Goal: Information Seeking & Learning: Check status

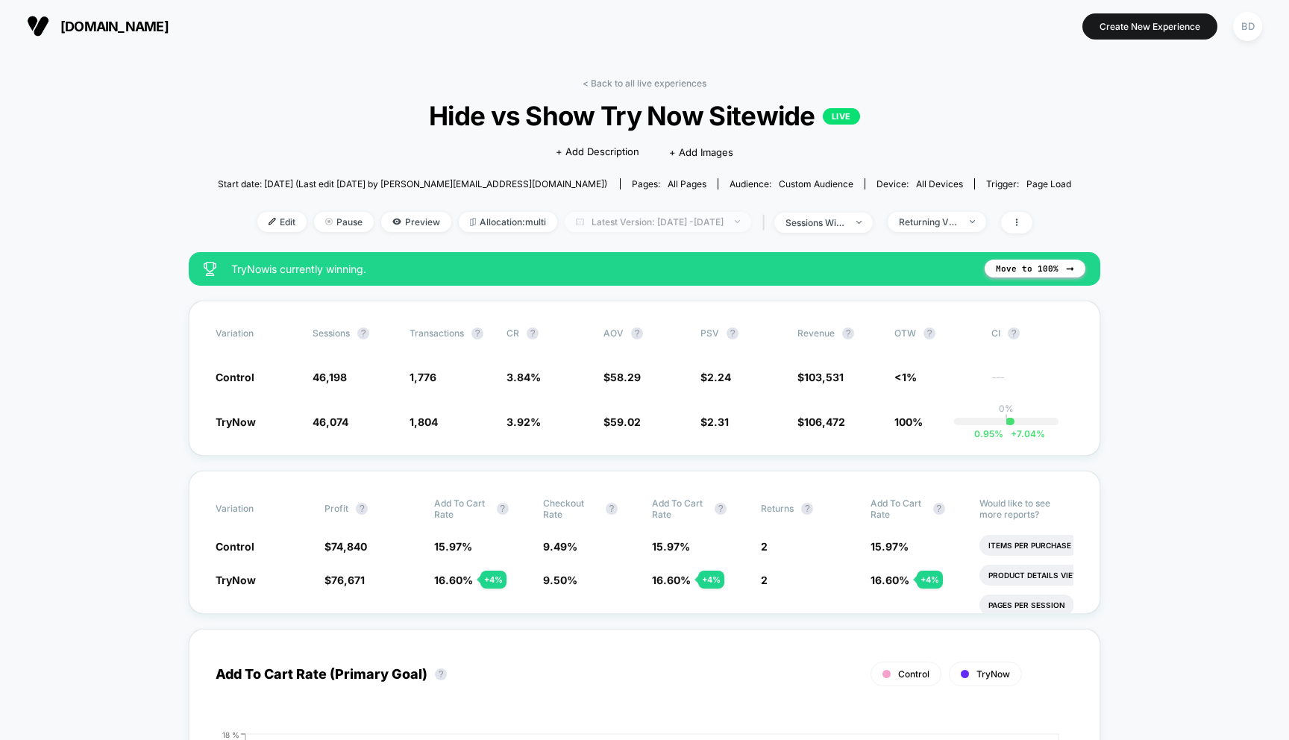
click at [718, 222] on span "Latest Version: [DATE] - [DATE]" at bounding box center [658, 222] width 186 height 20
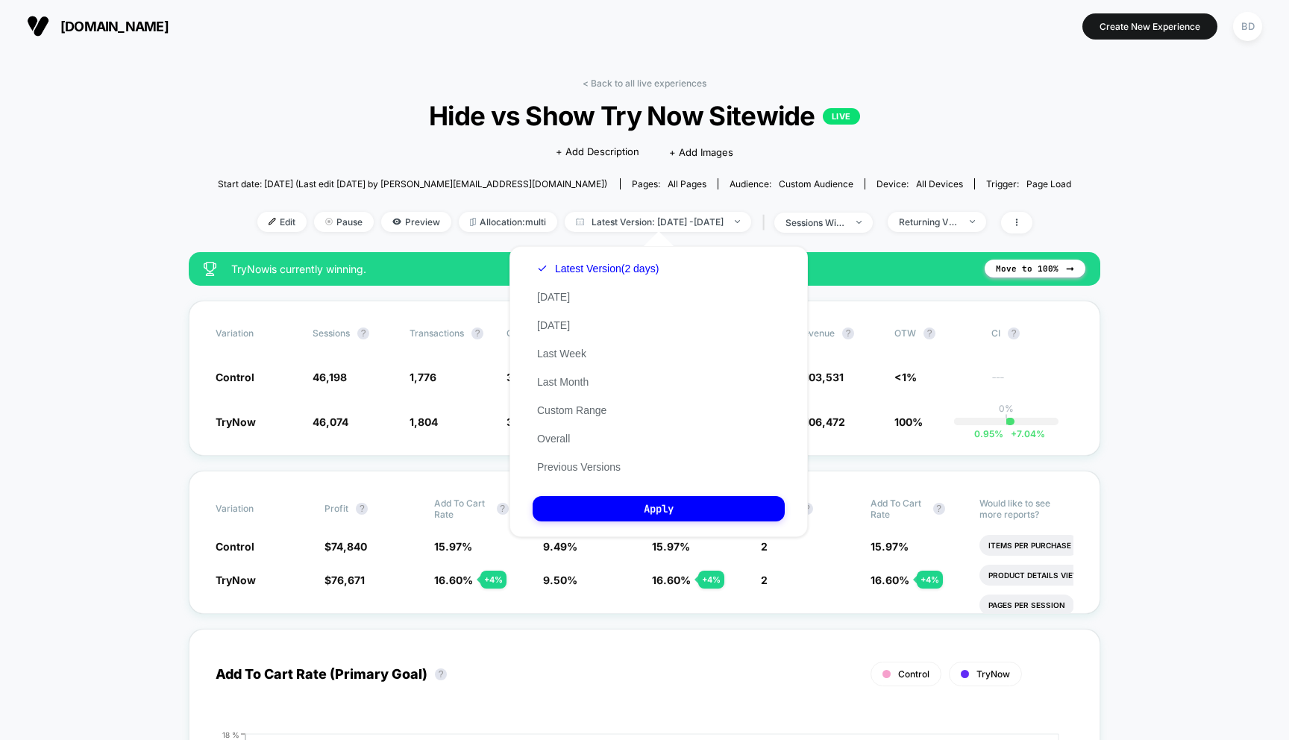
click at [579, 310] on div "Latest Version (2 days) [DATE] [DATE] Last Week Last Month Custom Range Overall…" at bounding box center [598, 367] width 131 height 227
click at [556, 302] on button "[DATE]" at bounding box center [554, 296] width 42 height 13
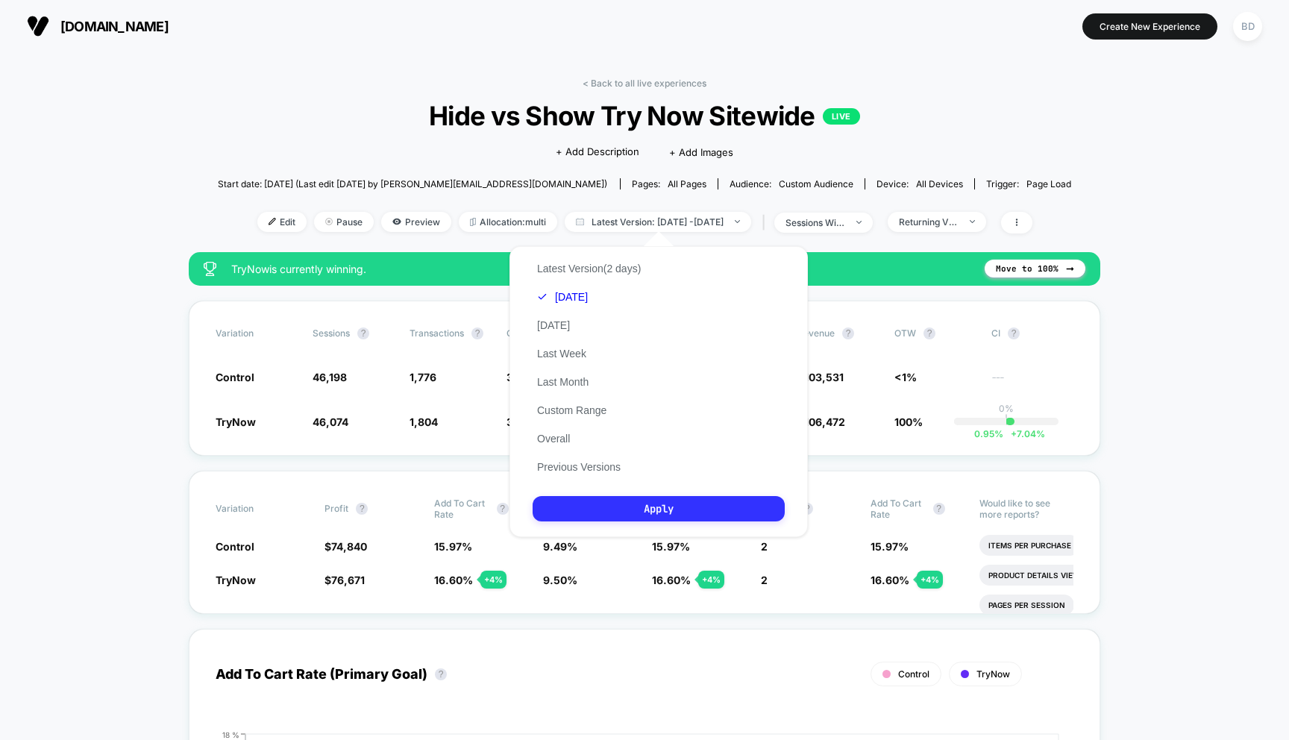
click at [620, 511] on button "Apply" at bounding box center [659, 508] width 252 height 25
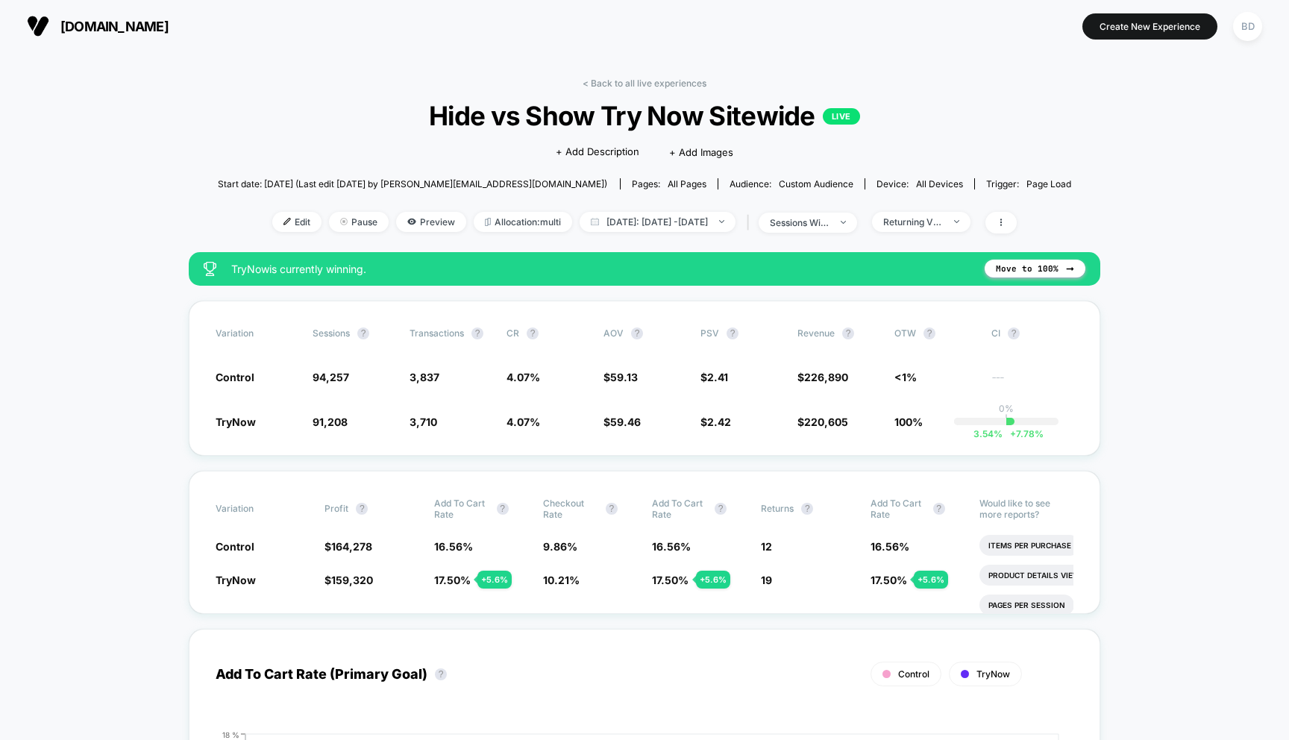
click at [712, 220] on span "[DATE]: [DATE] - [DATE]" at bounding box center [658, 222] width 156 height 20
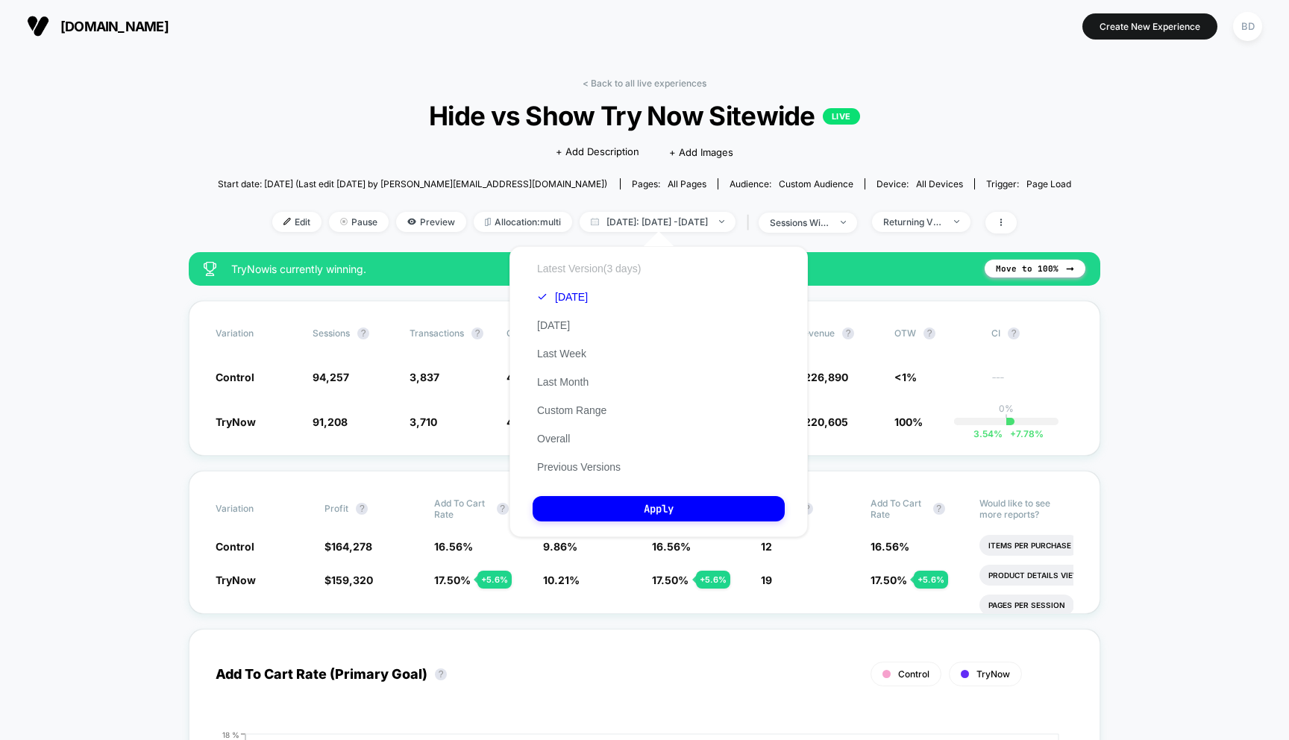
click at [594, 269] on button "Latest Version (3 days)" at bounding box center [589, 268] width 113 height 13
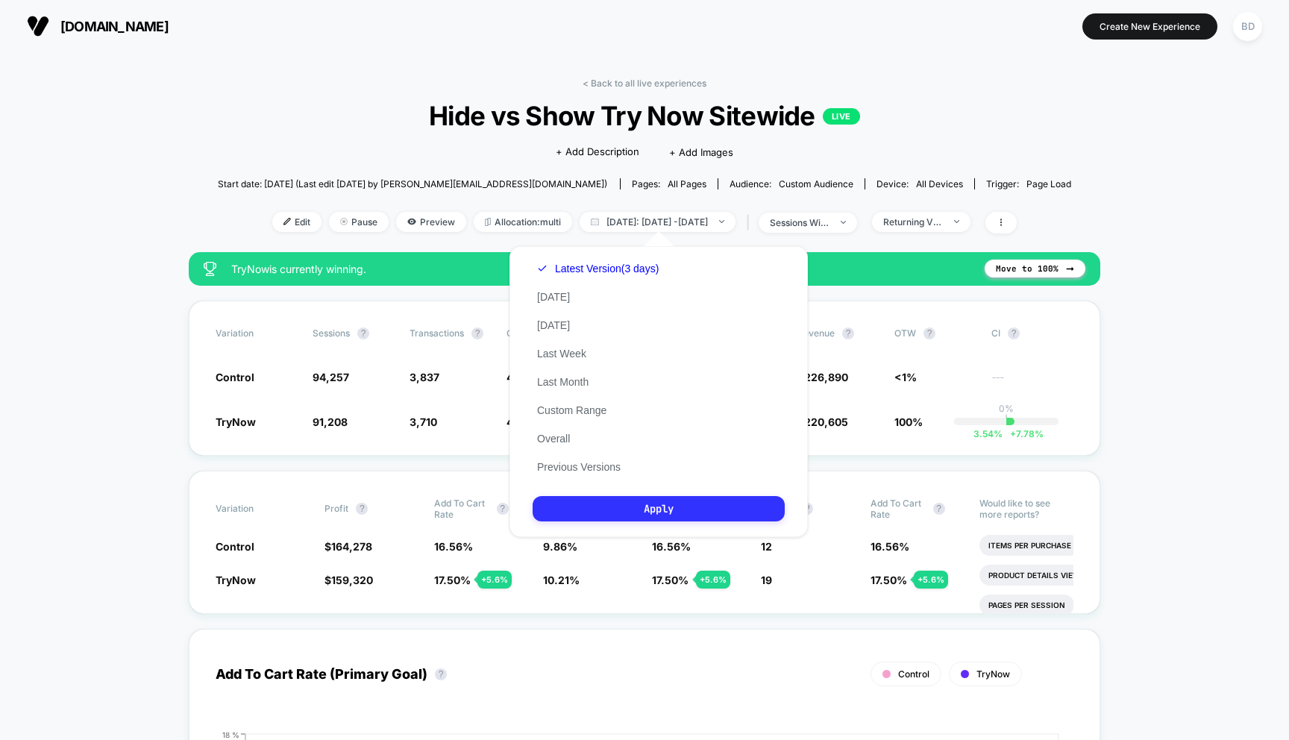
click at [679, 505] on button "Apply" at bounding box center [659, 508] width 252 height 25
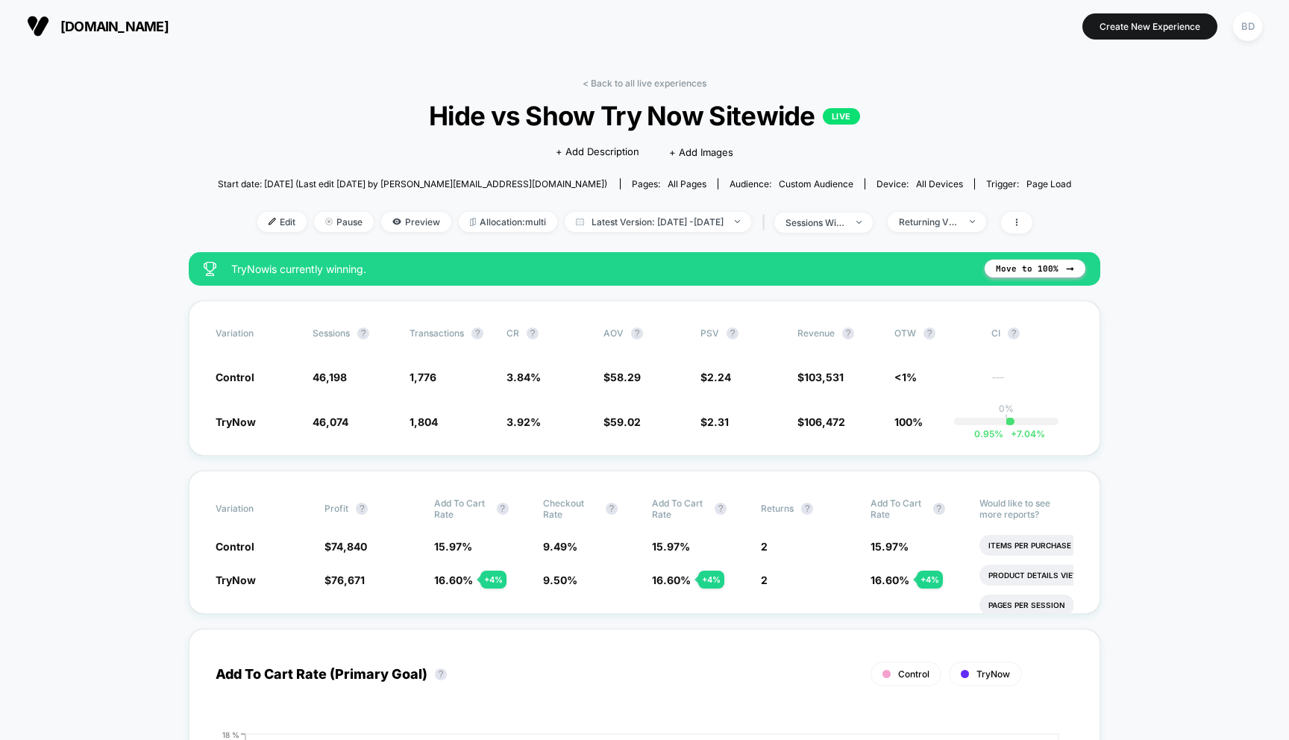
click at [720, 220] on span "Latest Version: [DATE] - [DATE]" at bounding box center [658, 222] width 186 height 20
select select "*"
select select "****"
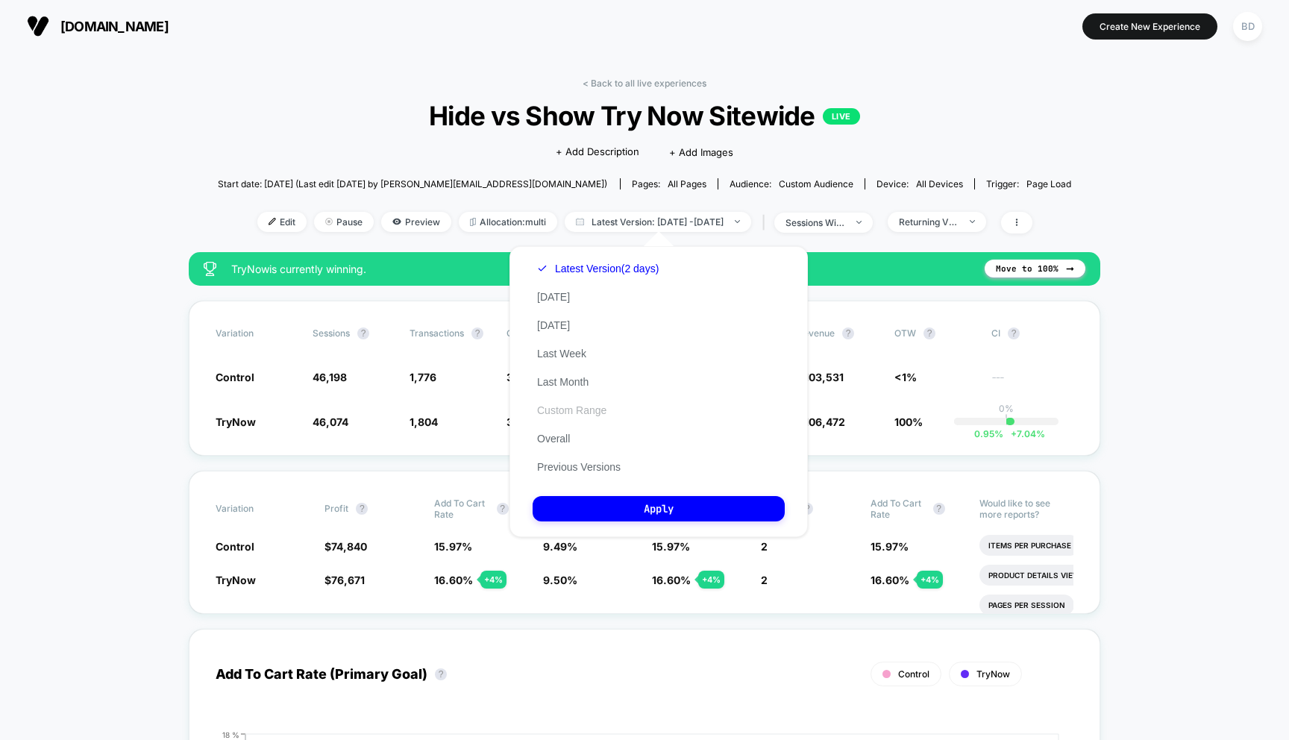
click at [571, 410] on button "Custom Range" at bounding box center [572, 410] width 78 height 13
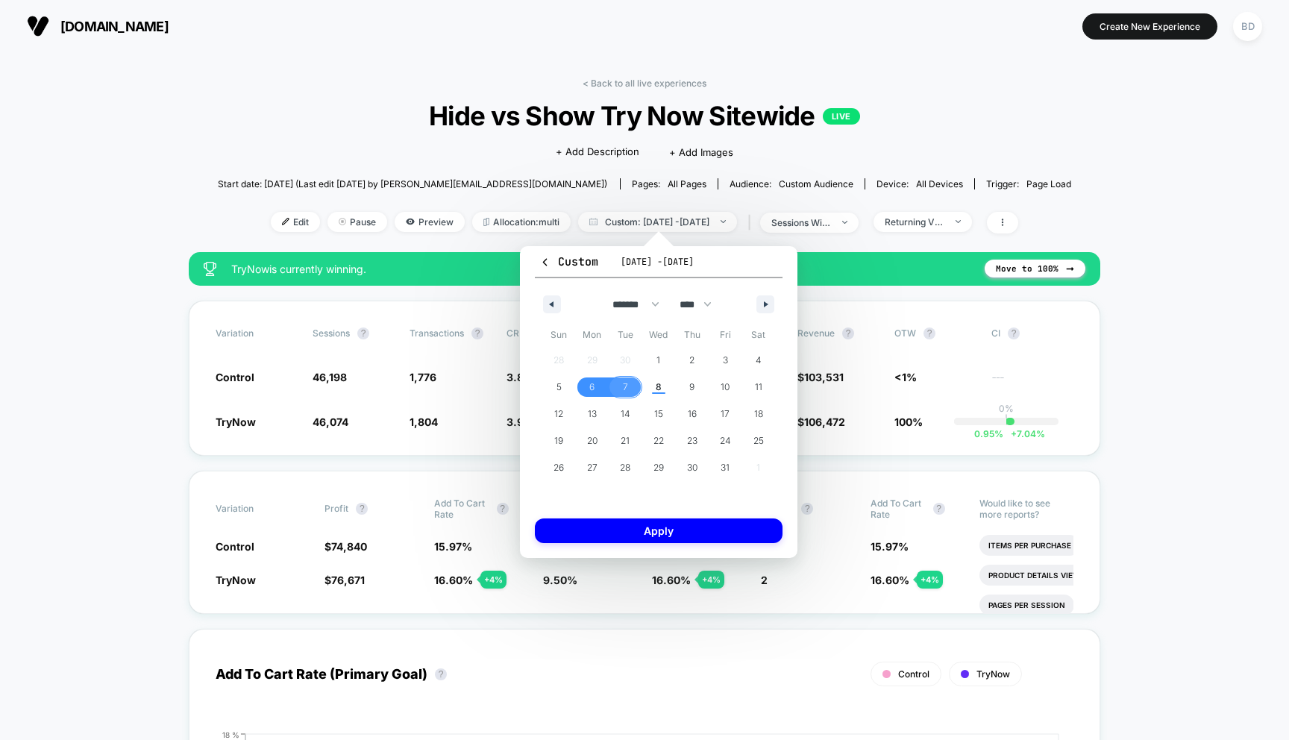
click at [627, 392] on span "7" at bounding box center [625, 387] width 5 height 27
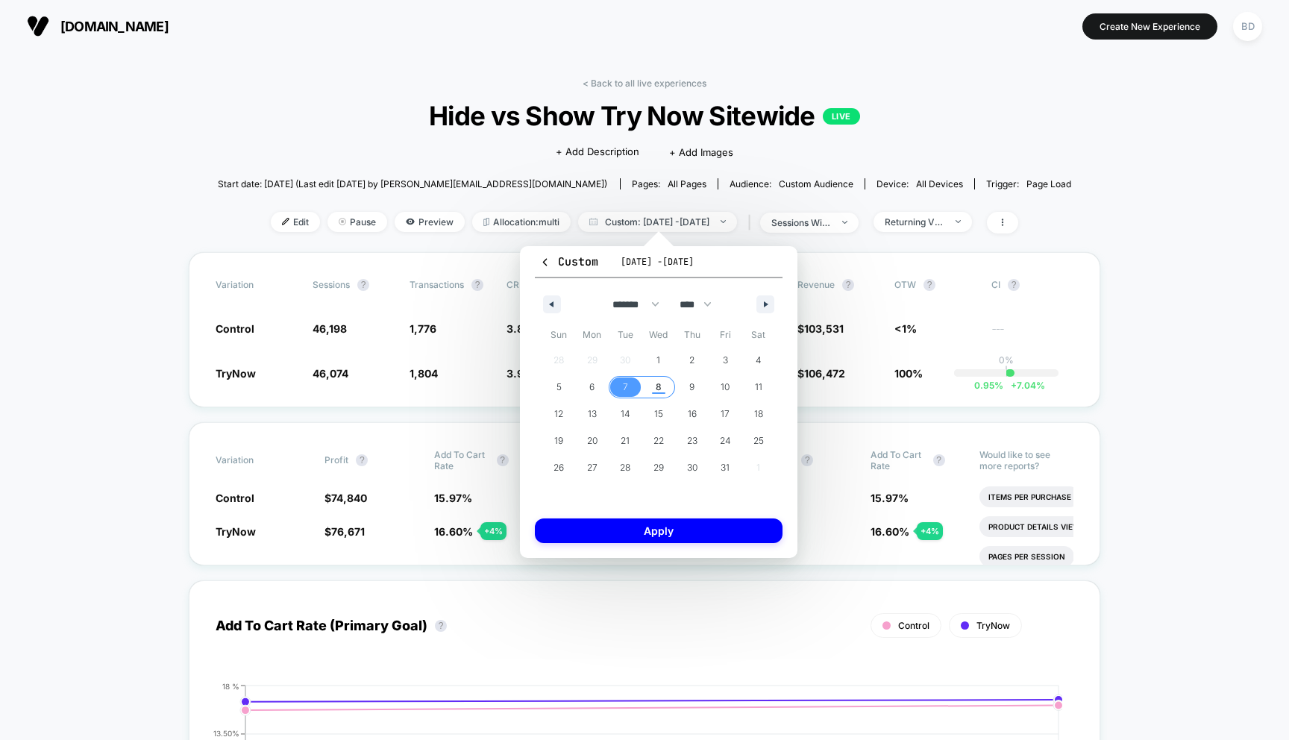
click at [659, 389] on span "8" at bounding box center [659, 387] width 6 height 27
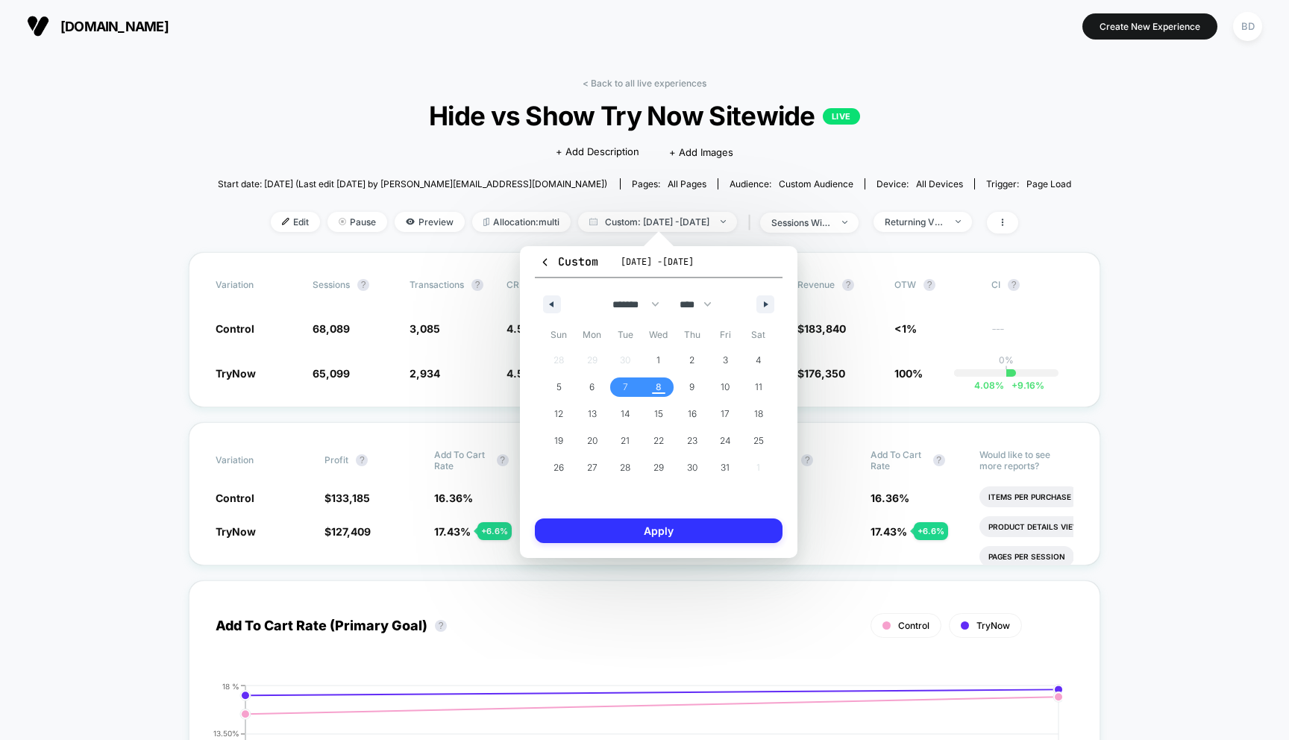
click at [656, 527] on button "Apply" at bounding box center [659, 530] width 248 height 25
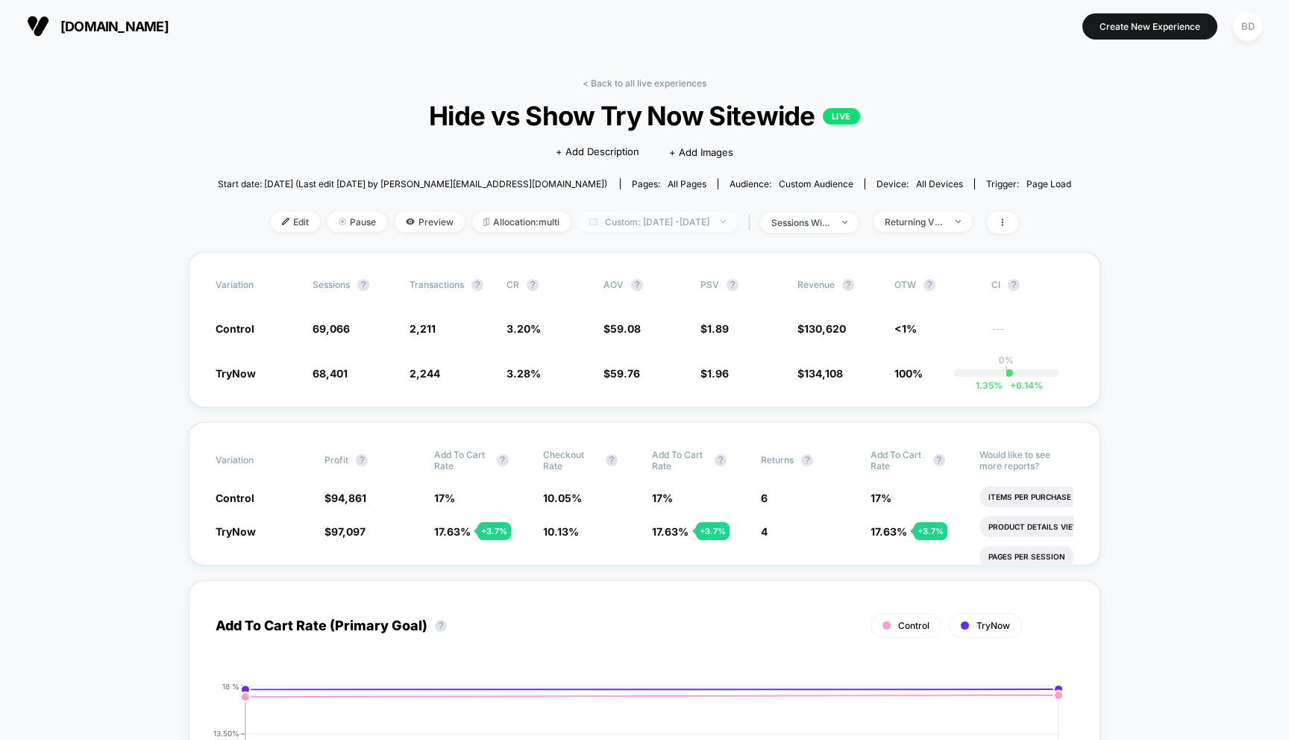
click at [700, 221] on span "Custom: [DATE] - [DATE]" at bounding box center [657, 222] width 159 height 20
select select "*"
select select "****"
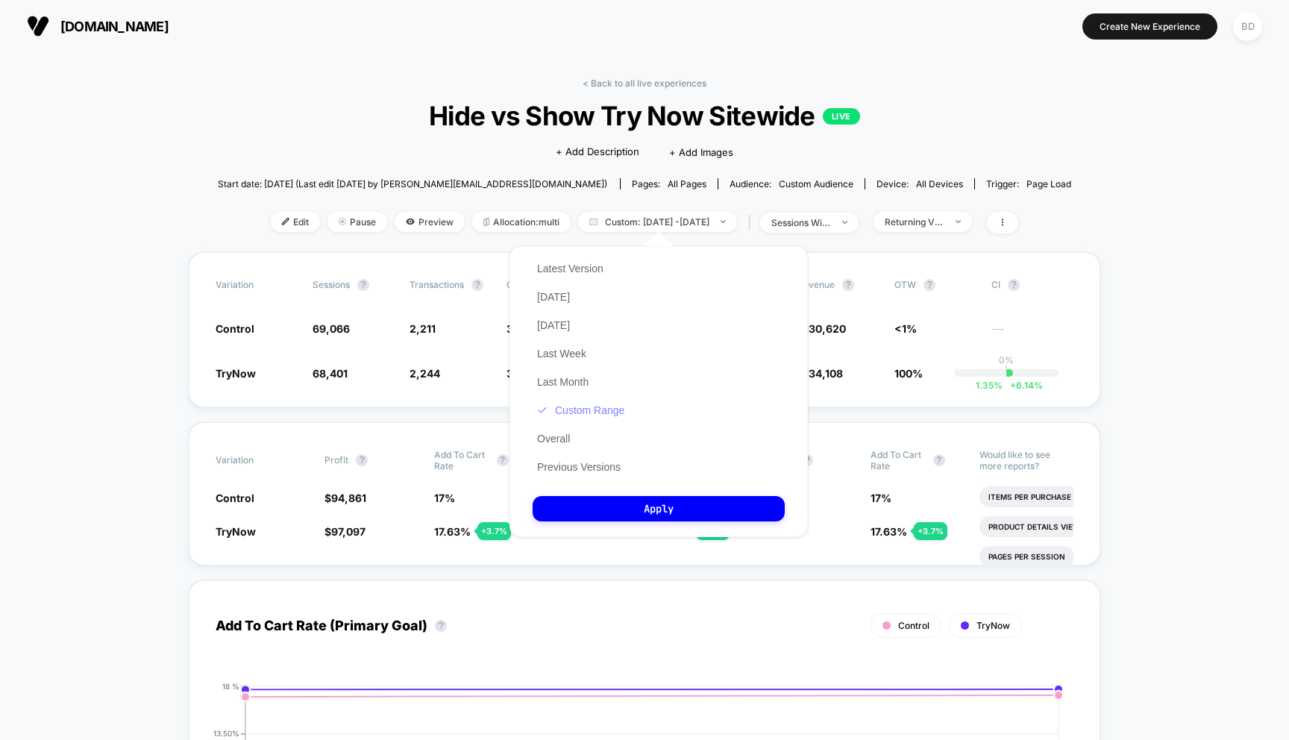
click at [576, 405] on button "Custom Range" at bounding box center [581, 410] width 96 height 13
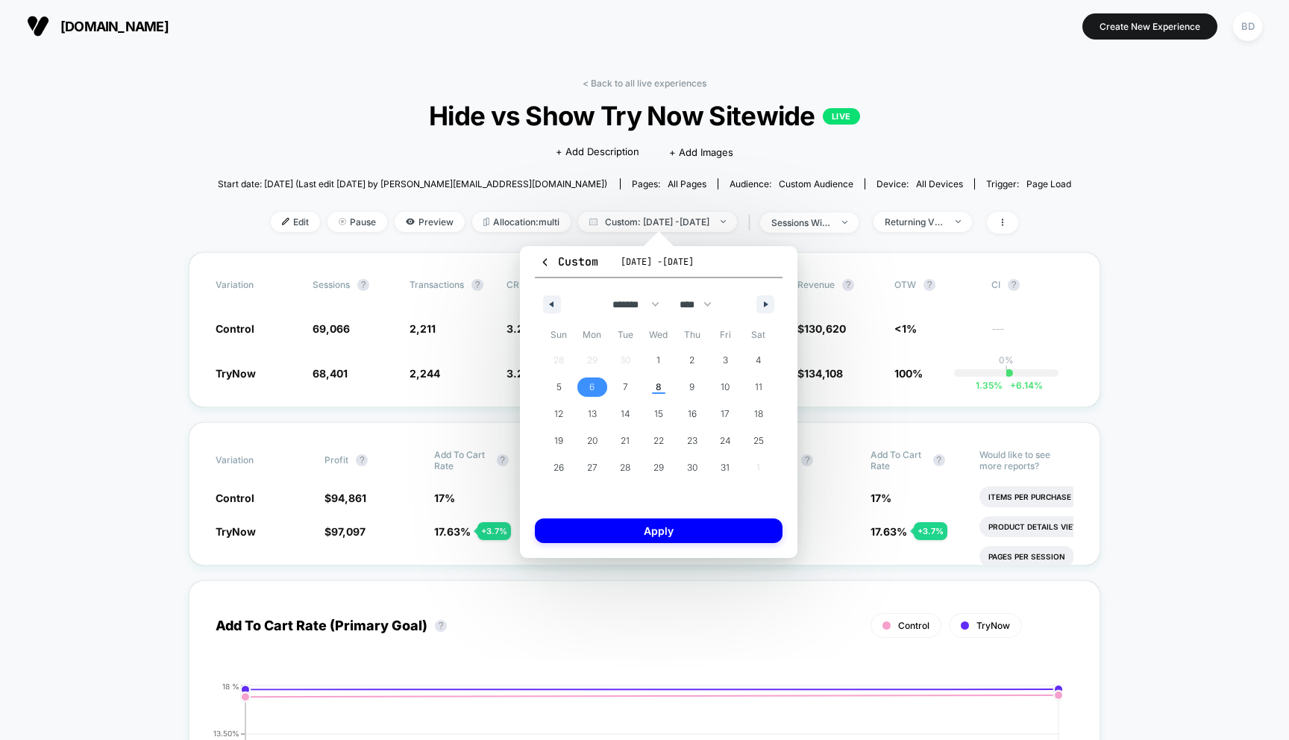
click at [592, 383] on span "6" at bounding box center [591, 387] width 5 height 27
click at [661, 383] on span "8" at bounding box center [659, 387] width 6 height 27
click at [659, 541] on button "Apply" at bounding box center [659, 530] width 248 height 25
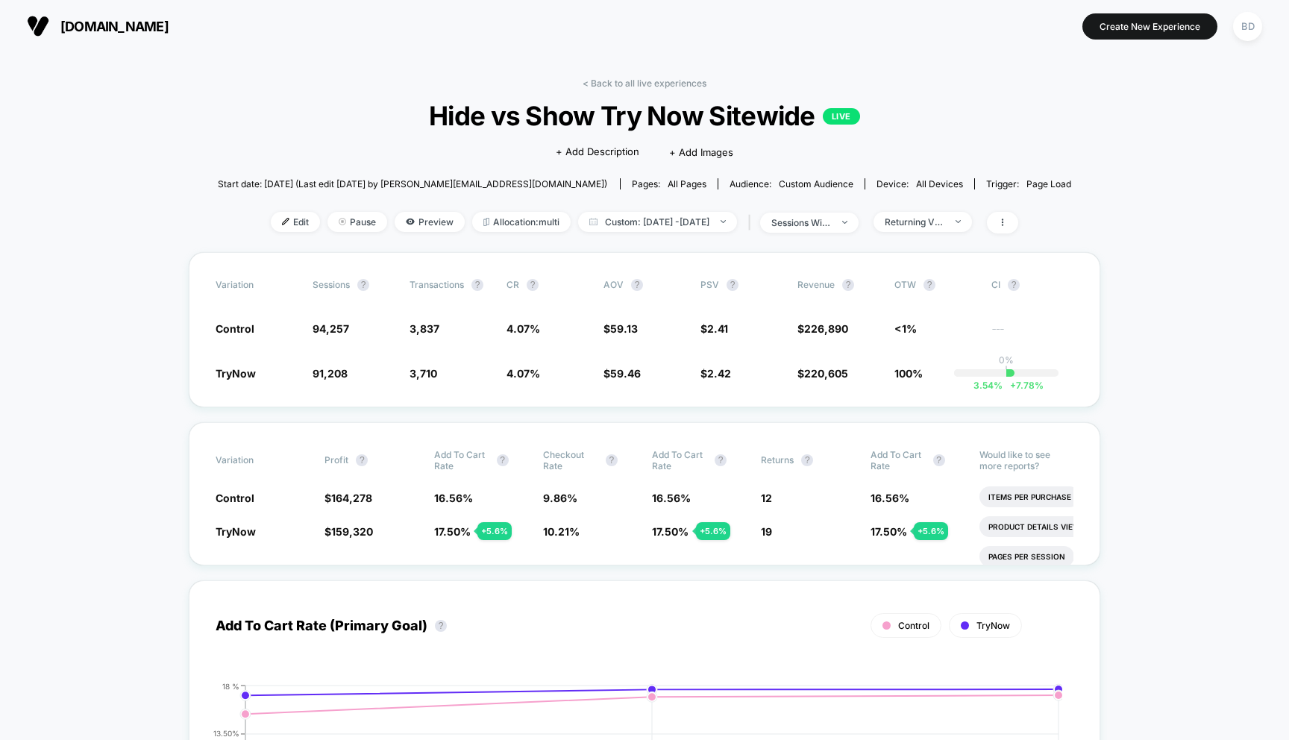
click at [685, 229] on span "Custom: [DATE] - [DATE]" at bounding box center [657, 222] width 159 height 20
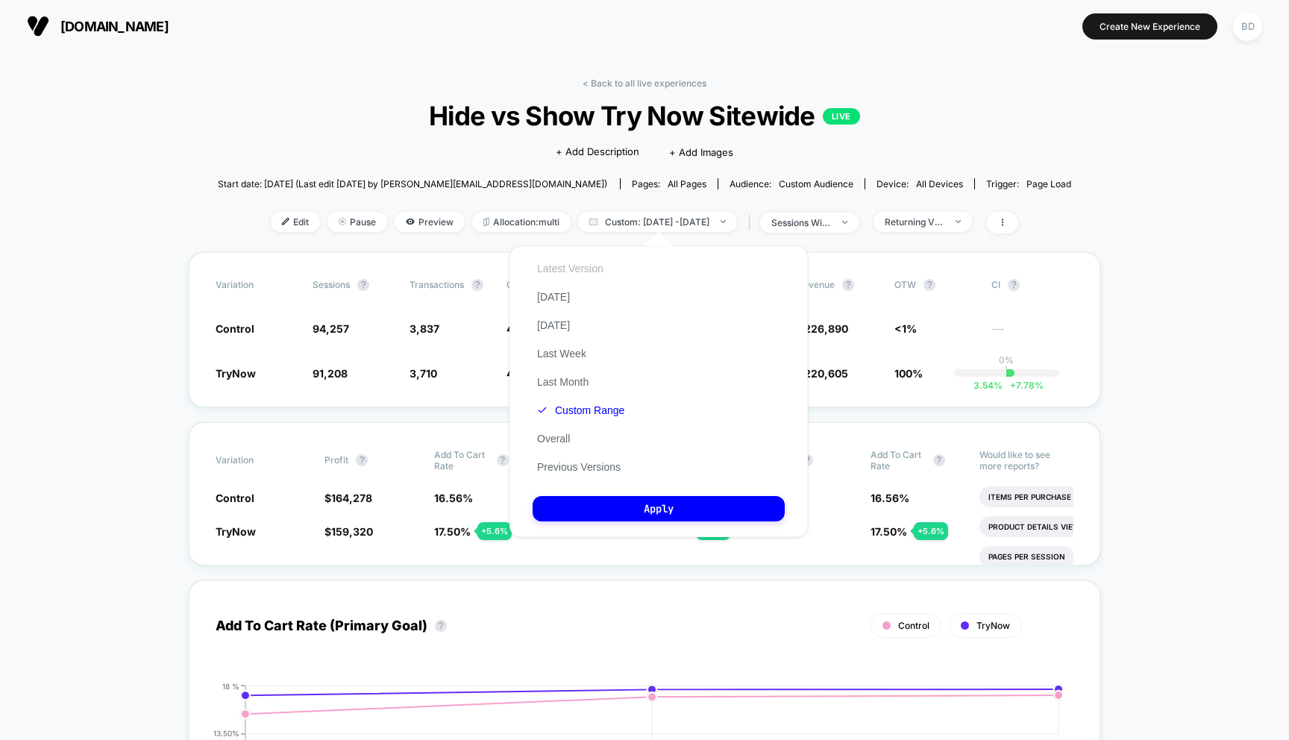
click at [574, 270] on button "Latest Version" at bounding box center [570, 268] width 75 height 13
click at [637, 501] on button "Apply" at bounding box center [659, 508] width 252 height 25
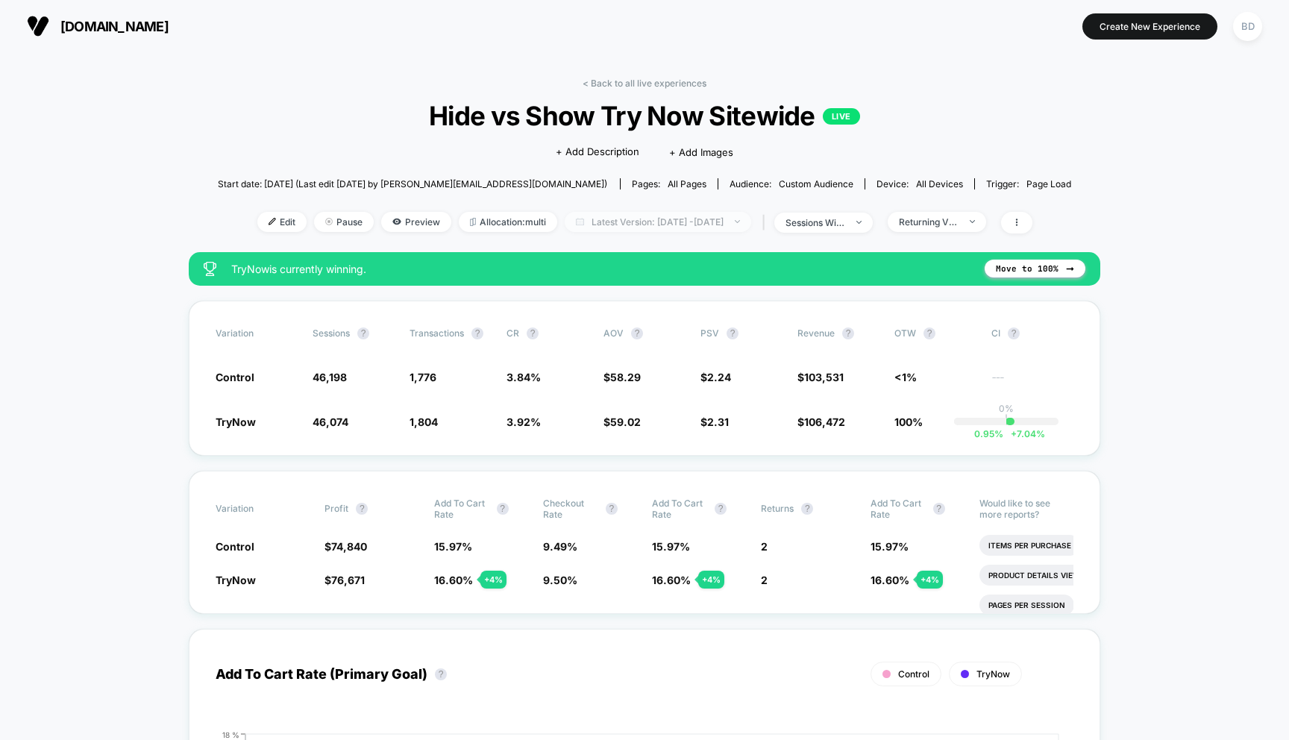
click at [689, 226] on span "Latest Version: [DATE] - [DATE]" at bounding box center [658, 222] width 186 height 20
